Goal: Information Seeking & Learning: Learn about a topic

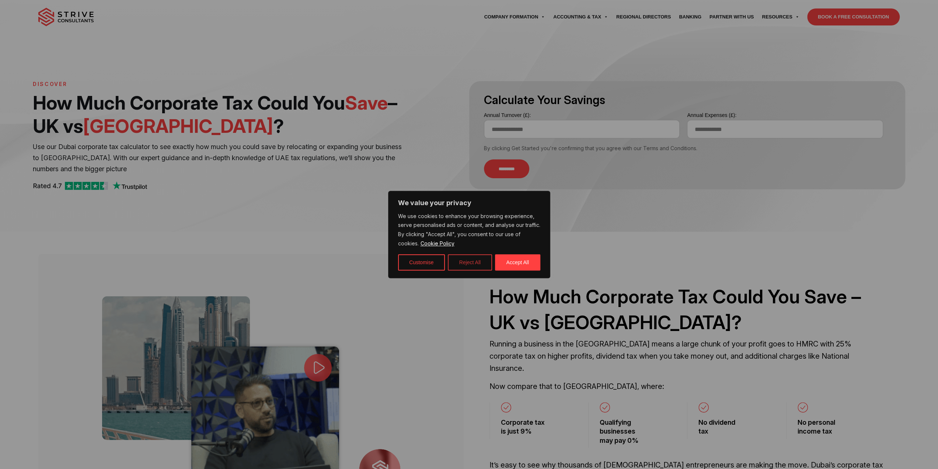
click at [475, 262] on button "Reject All" at bounding box center [470, 262] width 44 height 16
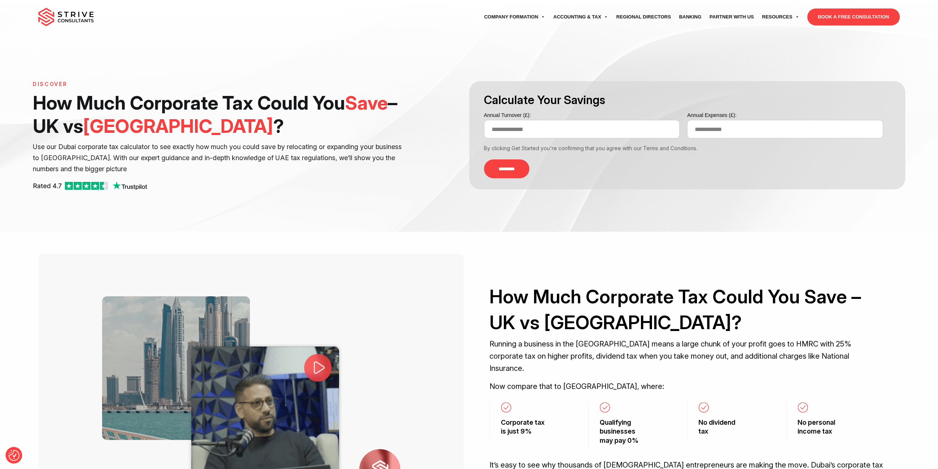
click at [521, 136] on input "Annual Turnover (£):" at bounding box center [582, 129] width 196 height 18
type input "*********"
click at [513, 171] on input "*********" at bounding box center [506, 168] width 45 height 19
type input "*******"
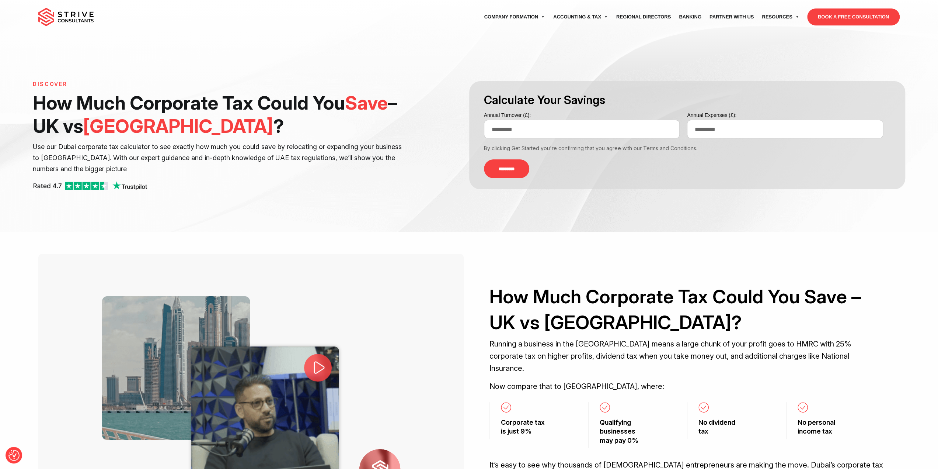
type input "*******"
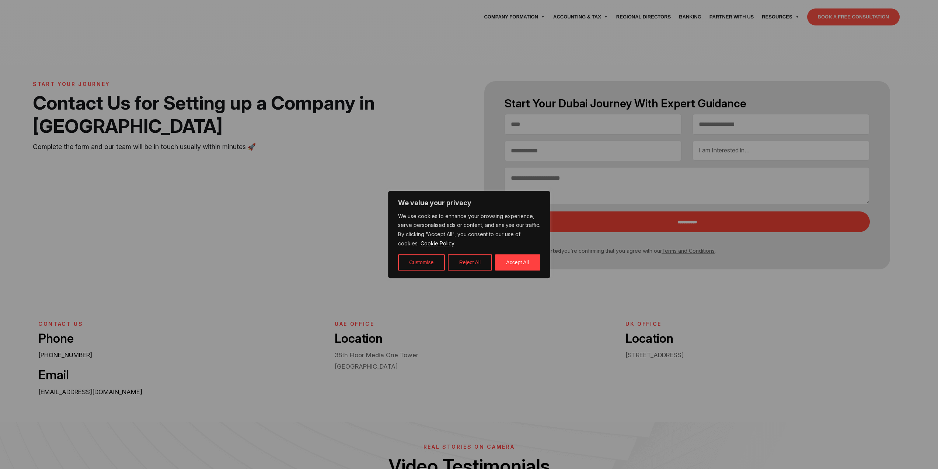
select select "Contact form"
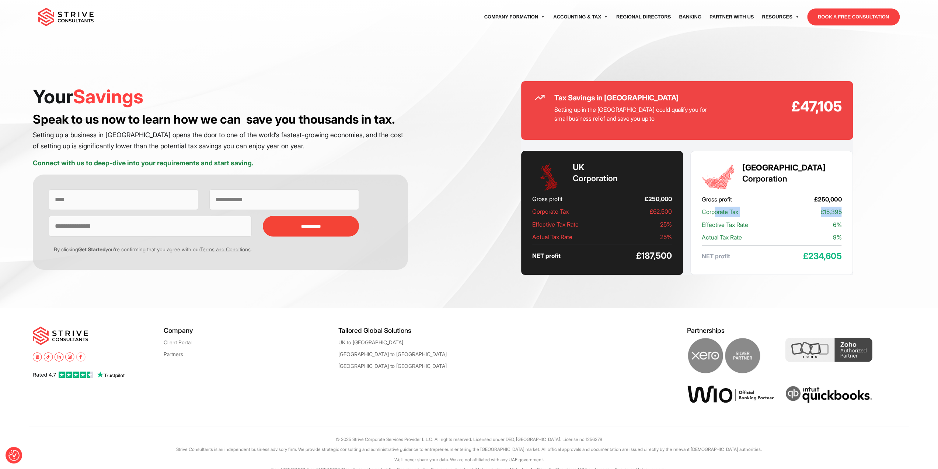
drag, startPoint x: 717, startPoint y: 211, endPoint x: 847, endPoint y: 211, distance: 130.2
click at [847, 211] on div "UAE Corporation Gross profit £250,000 Corporate Tax £15,395 Effective Tax Rate …" at bounding box center [772, 213] width 163 height 124
click at [883, 215] on div "Tax Savings in UAE Setting up in the UAE could qualify you for small business r…" at bounding box center [687, 178] width 436 height 194
drag, startPoint x: 718, startPoint y: 223, endPoint x: 859, endPoint y: 227, distance: 140.5
click at [859, 227] on div "Tax Savings in UAE Setting up in the UAE could qualify you for small business r…" at bounding box center [687, 178] width 436 height 194
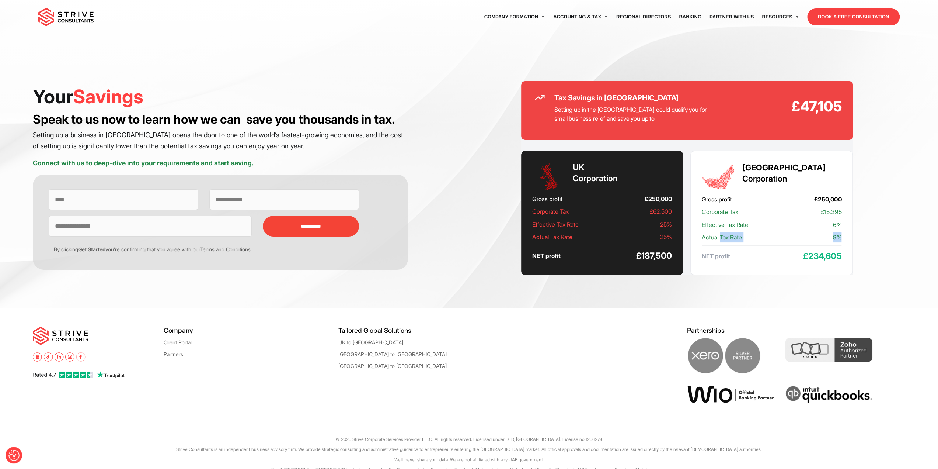
drag, startPoint x: 723, startPoint y: 238, endPoint x: 839, endPoint y: 236, distance: 116.5
click at [839, 236] on p "Actual Tax Rate 9%" at bounding box center [772, 237] width 140 height 10
click at [858, 233] on div "Tax Savings in UAE Setting up in the UAE could qualify you for small business r…" at bounding box center [687, 178] width 436 height 194
click at [640, 17] on link "Regional Directors" at bounding box center [643, 17] width 63 height 21
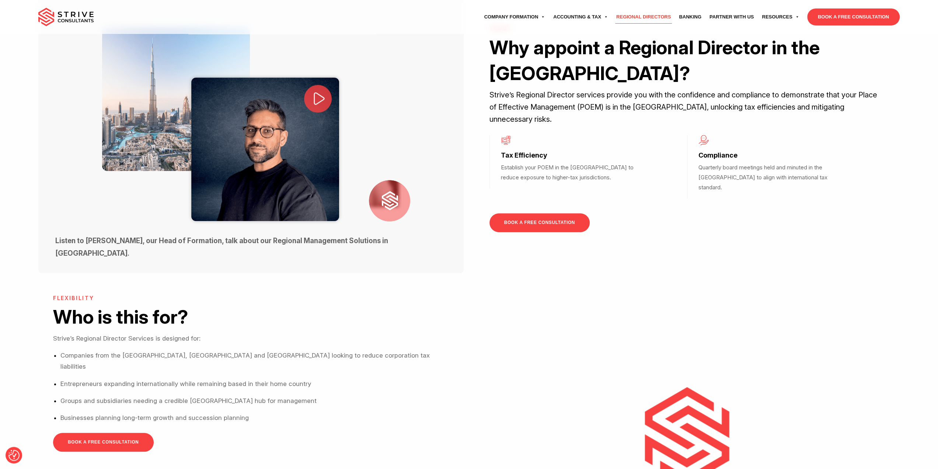
scroll to position [590, 0]
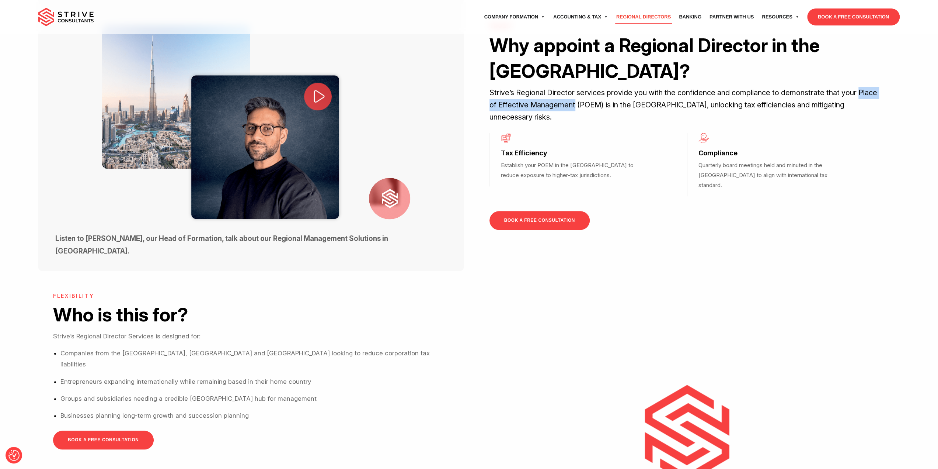
drag, startPoint x: 859, startPoint y: 91, endPoint x: 574, endPoint y: 108, distance: 285.6
click at [574, 108] on p "Strive’s Regional Director services provide you with the confidence and complia…" at bounding box center [688, 105] width 396 height 37
copy p "Place of Effective Management"
click at [10, 139] on div "Listen to Dipesh, our Head of Formation, talk about our Regional Management Sol…" at bounding box center [469, 127] width 938 height 332
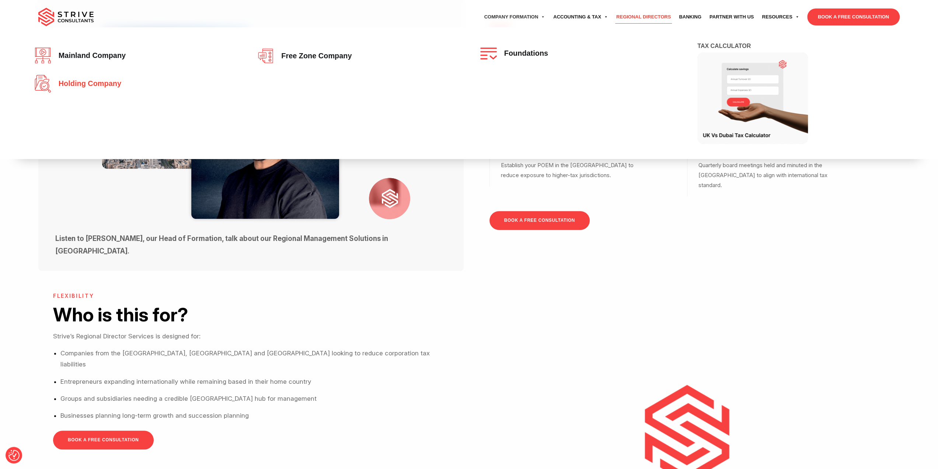
click at [86, 84] on span "Holding Company" at bounding box center [88, 84] width 66 height 8
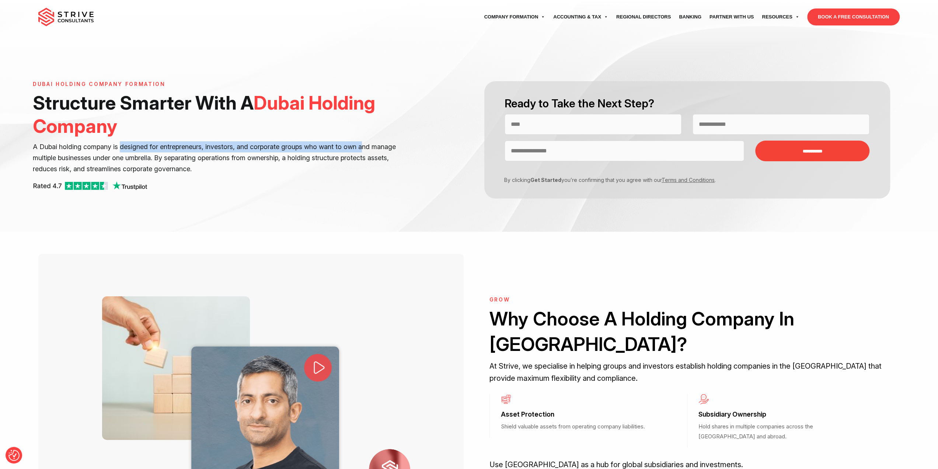
click at [366, 146] on p "A Dubai holding company is designed for entrepreneurs, investors, and corporate…" at bounding box center [220, 157] width 375 height 33
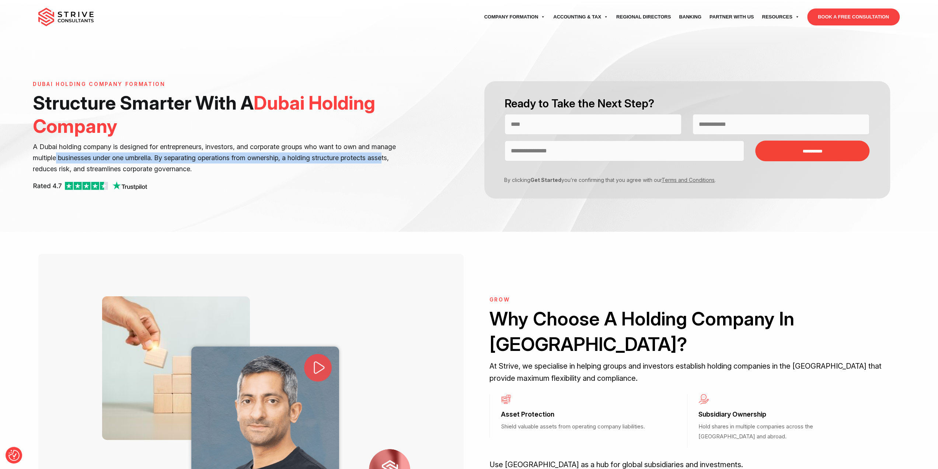
drag, startPoint x: 57, startPoint y: 158, endPoint x: 389, endPoint y: 159, distance: 331.5
click at [389, 159] on p "A Dubai holding company is designed for entrepreneurs, investors, and corporate…" at bounding box center [220, 157] width 375 height 33
click at [360, 159] on p "A Dubai holding company is designed for entrepreneurs, investors, and corporate…" at bounding box center [220, 157] width 375 height 33
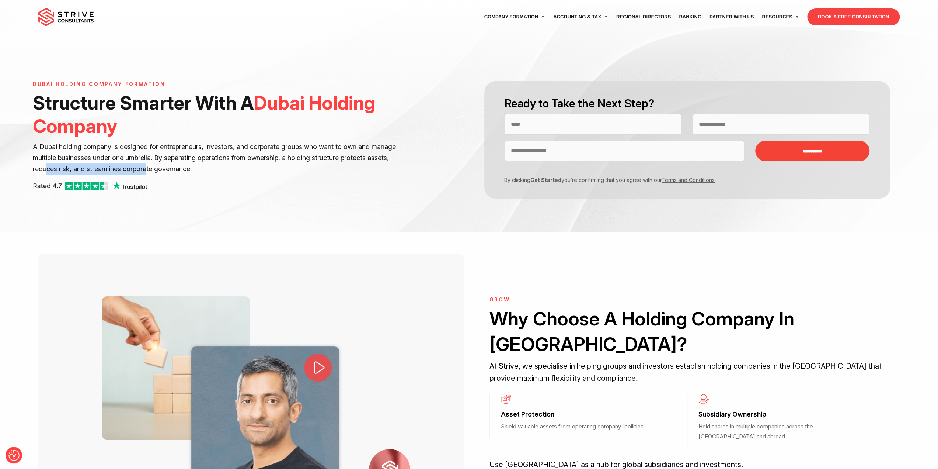
drag, startPoint x: 45, startPoint y: 170, endPoint x: 149, endPoint y: 170, distance: 104.0
click at [149, 170] on p "A Dubai holding company is designed for entrepreneurs, investors, and corporate…" at bounding box center [220, 157] width 375 height 33
click at [191, 170] on p "A Dubai holding company is designed for entrepreneurs, investors, and corporate…" at bounding box center [220, 157] width 375 height 33
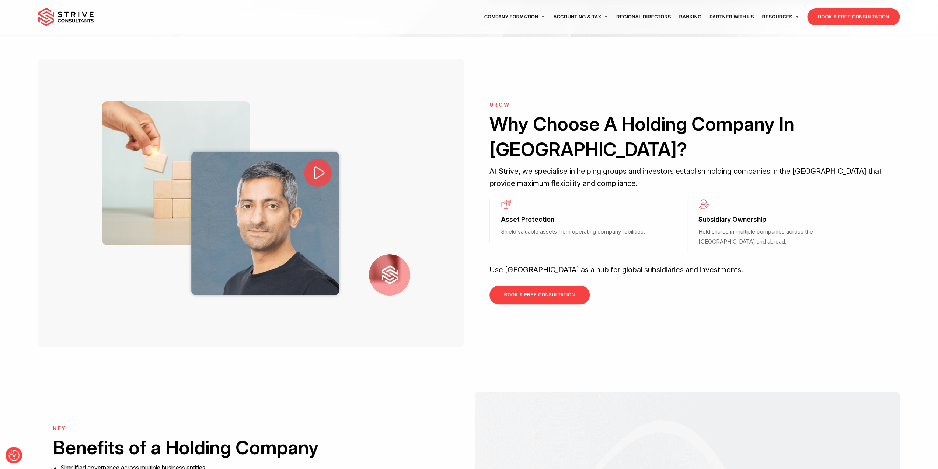
scroll to position [221, 0]
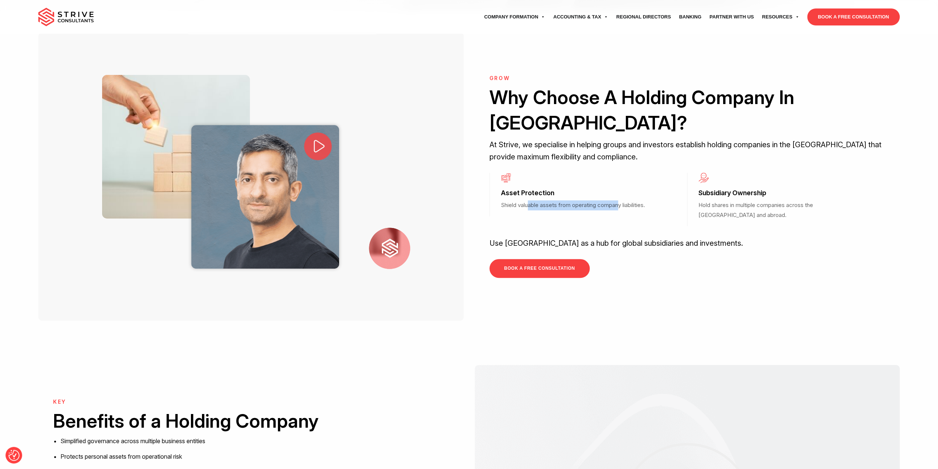
drag, startPoint x: 528, startPoint y: 194, endPoint x: 621, endPoint y: 194, distance: 92.9
click at [621, 200] on p "Shield valuable assets from operating company liabilities." at bounding box center [574, 205] width 147 height 10
drag, startPoint x: 508, startPoint y: 203, endPoint x: 518, endPoint y: 204, distance: 10.4
click at [518, 204] on p "Shield valuable assets from operating company liabilities." at bounding box center [574, 205] width 147 height 10
click at [615, 205] on p "Shield valuable assets from operating company liabilities." at bounding box center [574, 205] width 147 height 10
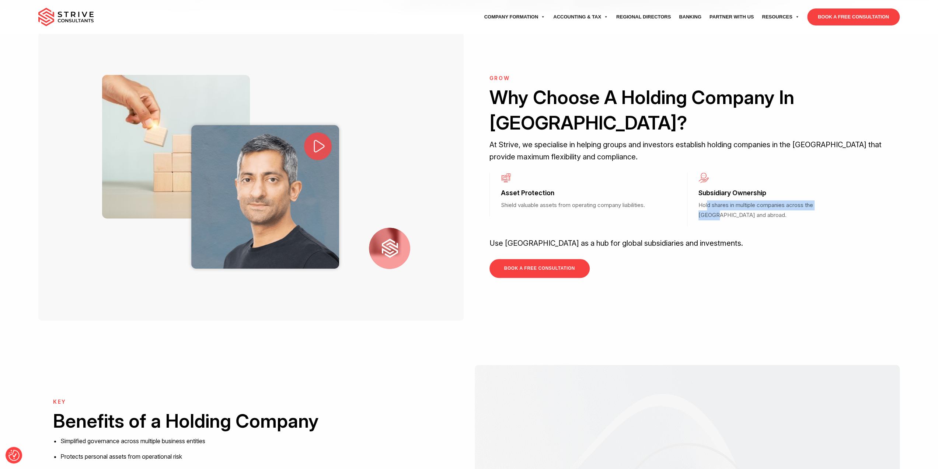
drag, startPoint x: 709, startPoint y: 192, endPoint x: 838, endPoint y: 194, distance: 129.8
click at [838, 200] on p "Hold shares in multiple companies across the [GEOGRAPHIC_DATA] and abroad." at bounding box center [772, 210] width 147 height 20
click at [806, 217] on div "Grow Why Choose A Holding Company In [GEOGRAPHIC_DATA]? At Strive, we specialis…" at bounding box center [688, 176] width 396 height 202
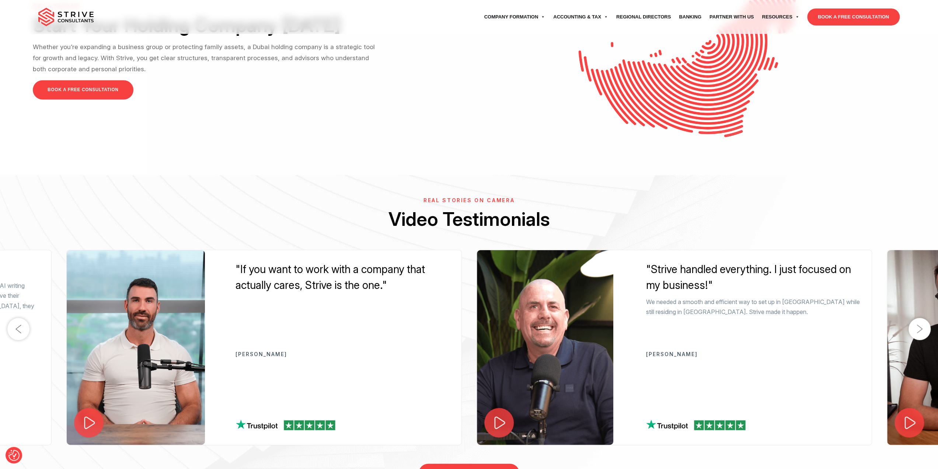
scroll to position [1704, 0]
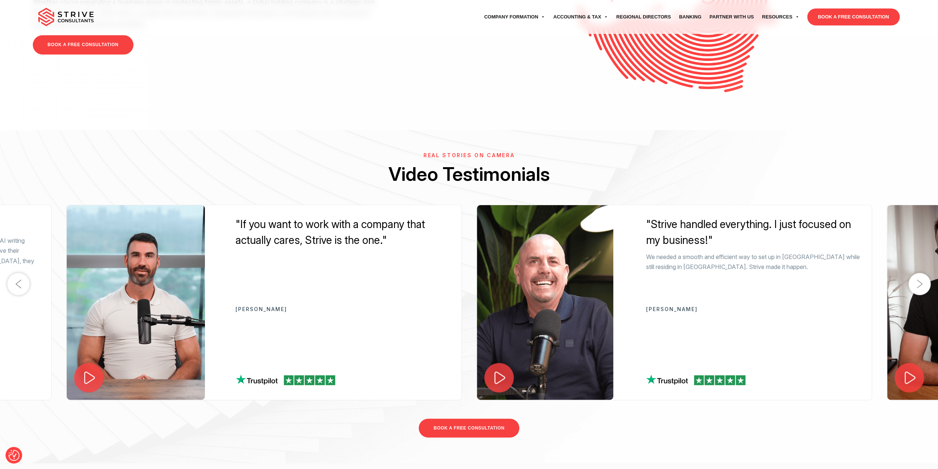
click at [918, 286] on button "Next" at bounding box center [920, 284] width 22 height 22
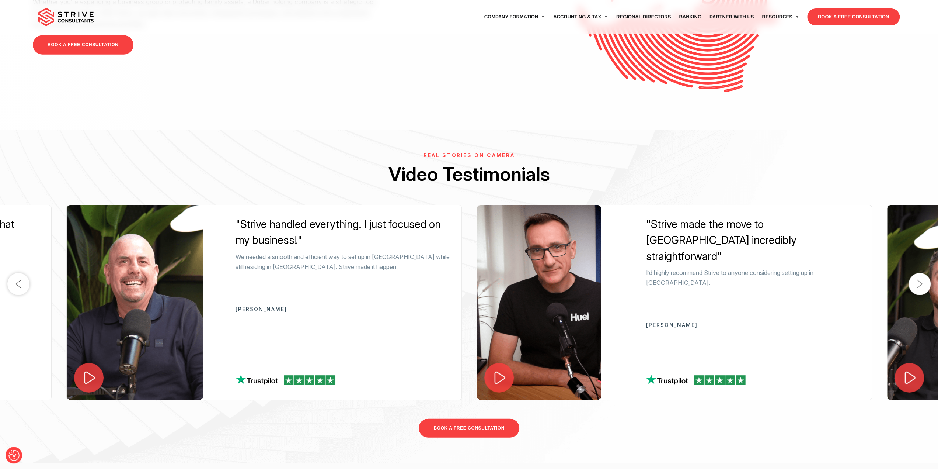
click at [921, 285] on button "Next" at bounding box center [920, 284] width 22 height 22
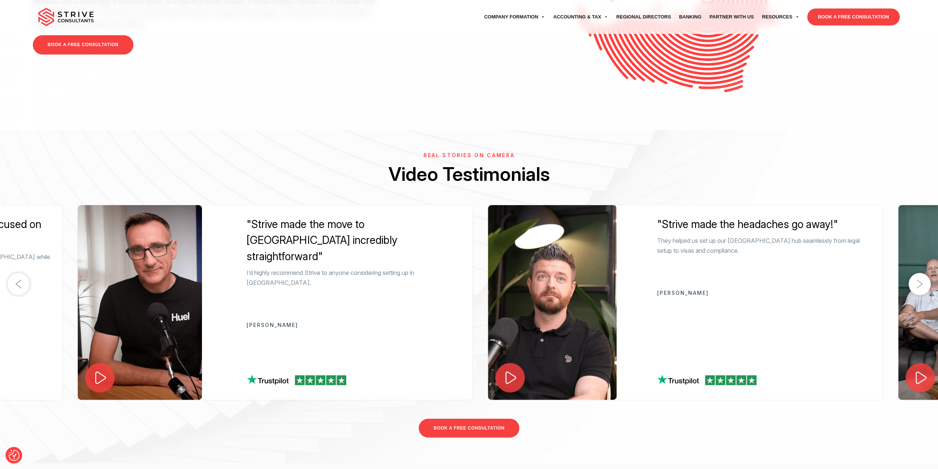
drag, startPoint x: 709, startPoint y: 241, endPoint x: 720, endPoint y: 242, distance: 11.2
click at [720, 242] on p "They helped us set up our [GEOGRAPHIC_DATA] hub seamlessly from legal setup to …" at bounding box center [764, 246] width 215 height 20
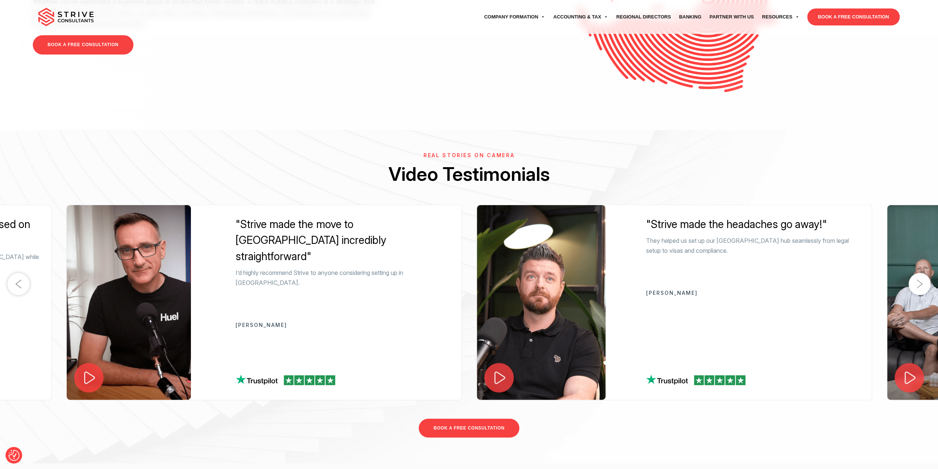
click at [920, 284] on button "Next" at bounding box center [920, 284] width 22 height 22
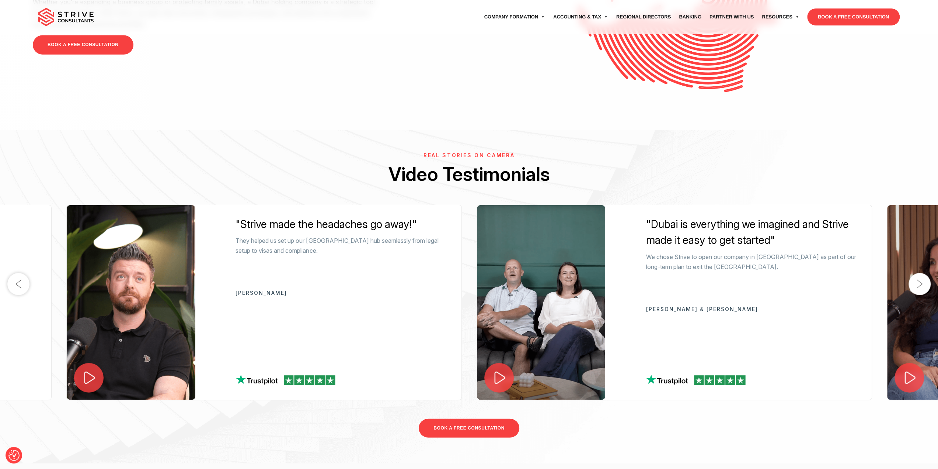
click at [920, 284] on button "Next" at bounding box center [920, 284] width 22 height 22
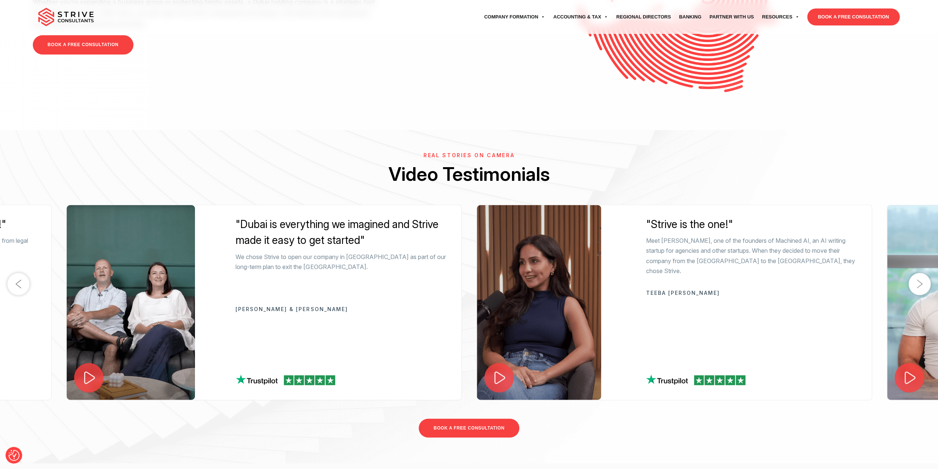
click at [920, 284] on button "Next" at bounding box center [920, 284] width 22 height 22
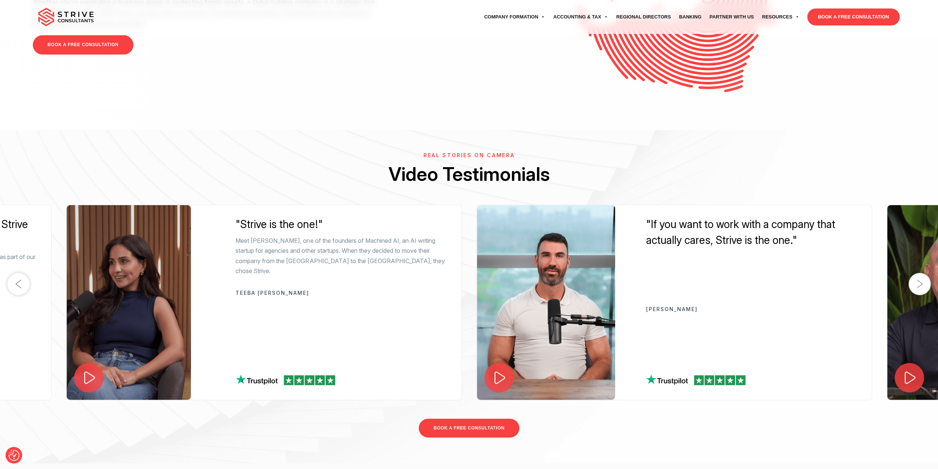
click at [867, 159] on div "Real Stories on Camera Video Testimonials" at bounding box center [469, 178] width 938 height 52
